Goal: Information Seeking & Learning: Learn about a topic

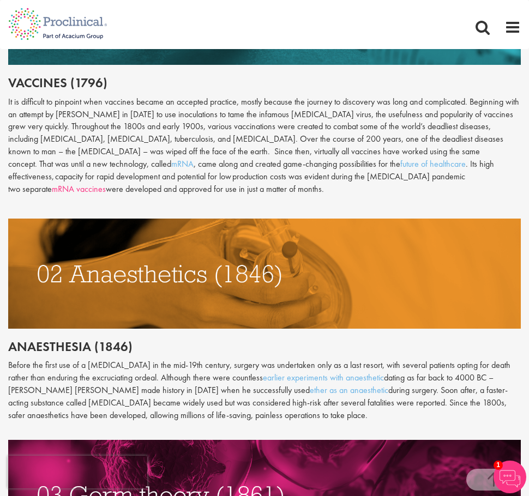
scroll to position [650, 0]
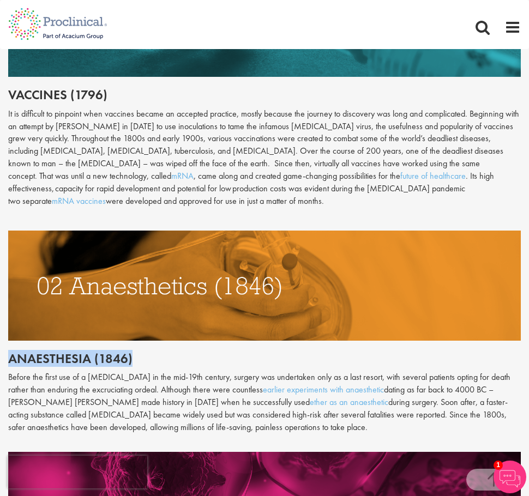
drag, startPoint x: 4, startPoint y: 359, endPoint x: 161, endPoint y: 358, distance: 157.0
drag, startPoint x: 104, startPoint y: 356, endPoint x: 174, endPoint y: 207, distance: 164.6
click at [174, 207] on div "It is difficult to pinpoint when vaccines became an accepted practice, mostly b…" at bounding box center [264, 158] width 513 height 100
click at [57, 367] on div "Throughout history, disease has been a subject of fear and fascination in equal…" at bounding box center [264, 361] width 513 height 920
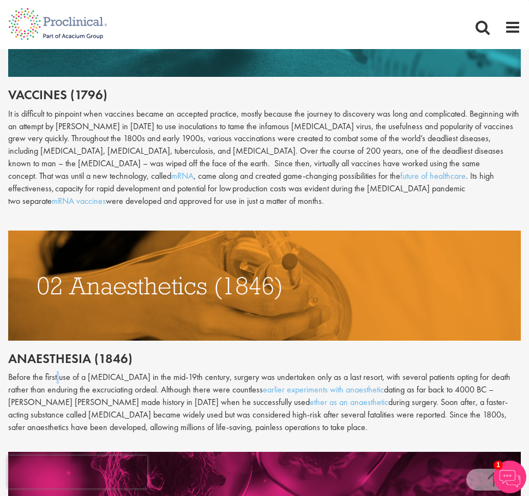
click at [57, 367] on div "Throughout history, disease has been a subject of fear and fascination in equal…" at bounding box center [264, 361] width 513 height 920
click at [59, 364] on h2 "Anaesthesia (1846)" at bounding box center [264, 359] width 513 height 14
copy div "Anaesthesia (1846)"
